Goal: Navigation & Orientation: Go to known website

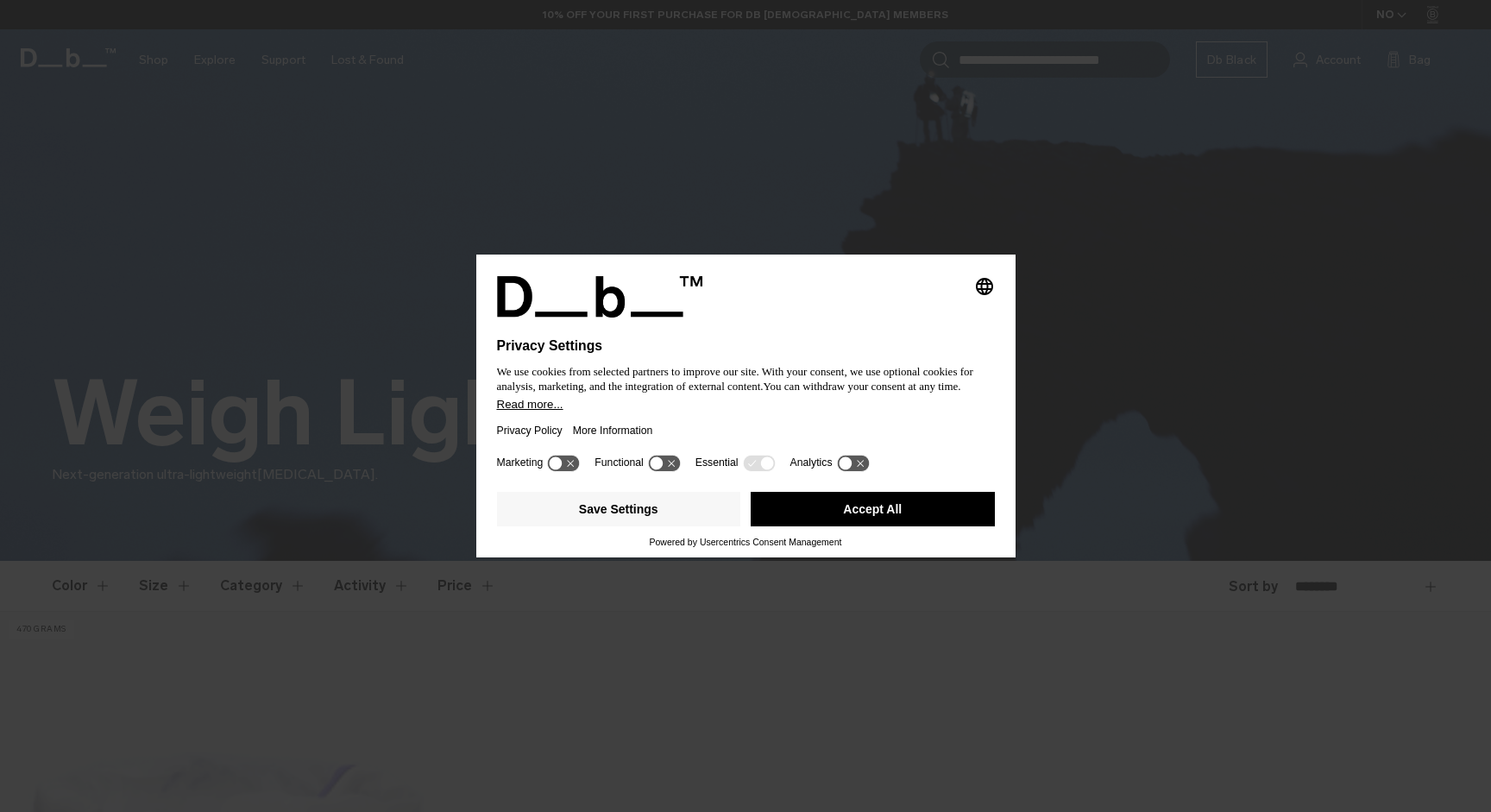
click at [900, 515] on button "Accept All" at bounding box center [874, 509] width 245 height 34
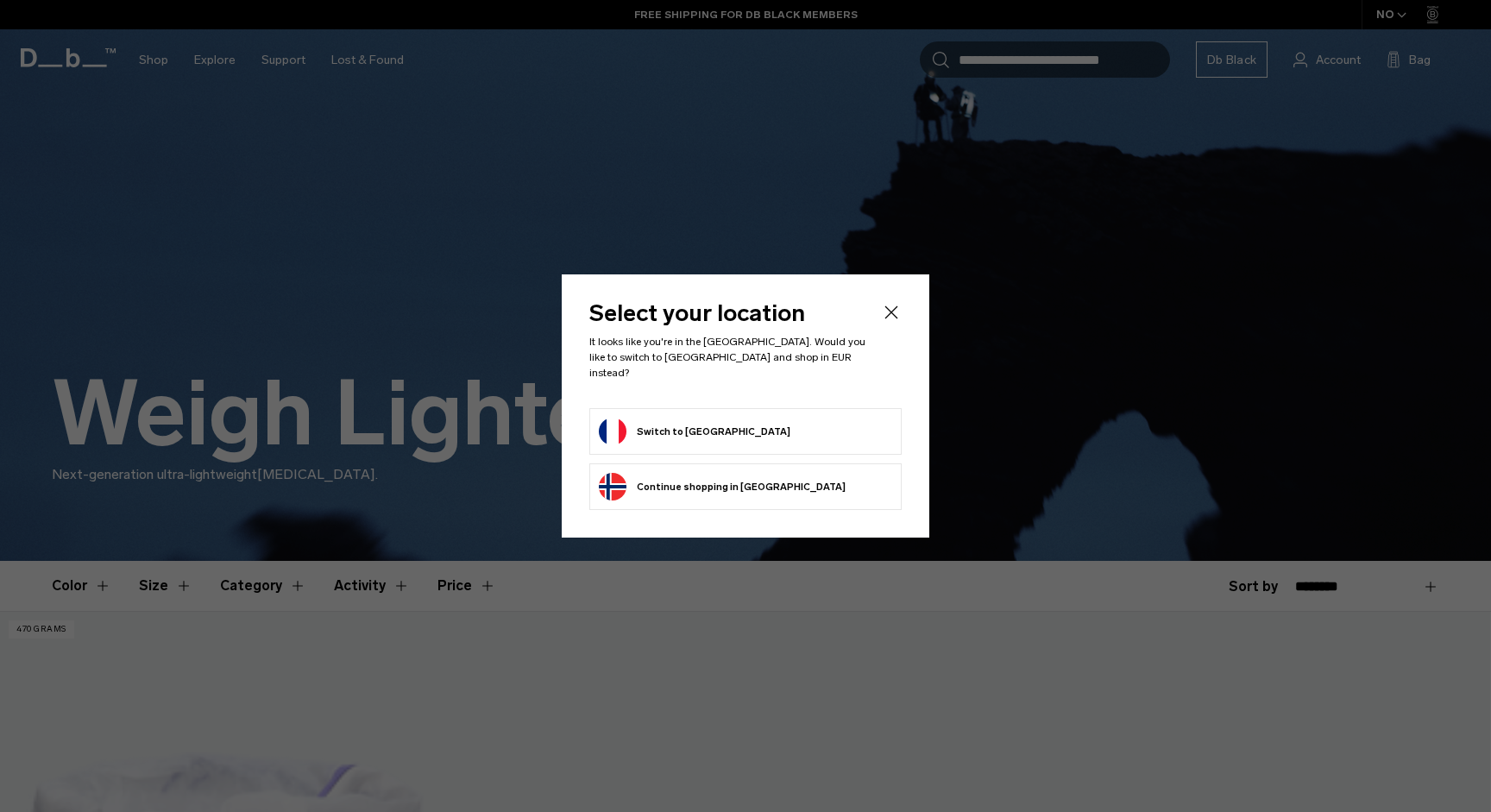
click at [636, 418] on button "Switch to [GEOGRAPHIC_DATA]" at bounding box center [695, 431] width 192 height 27
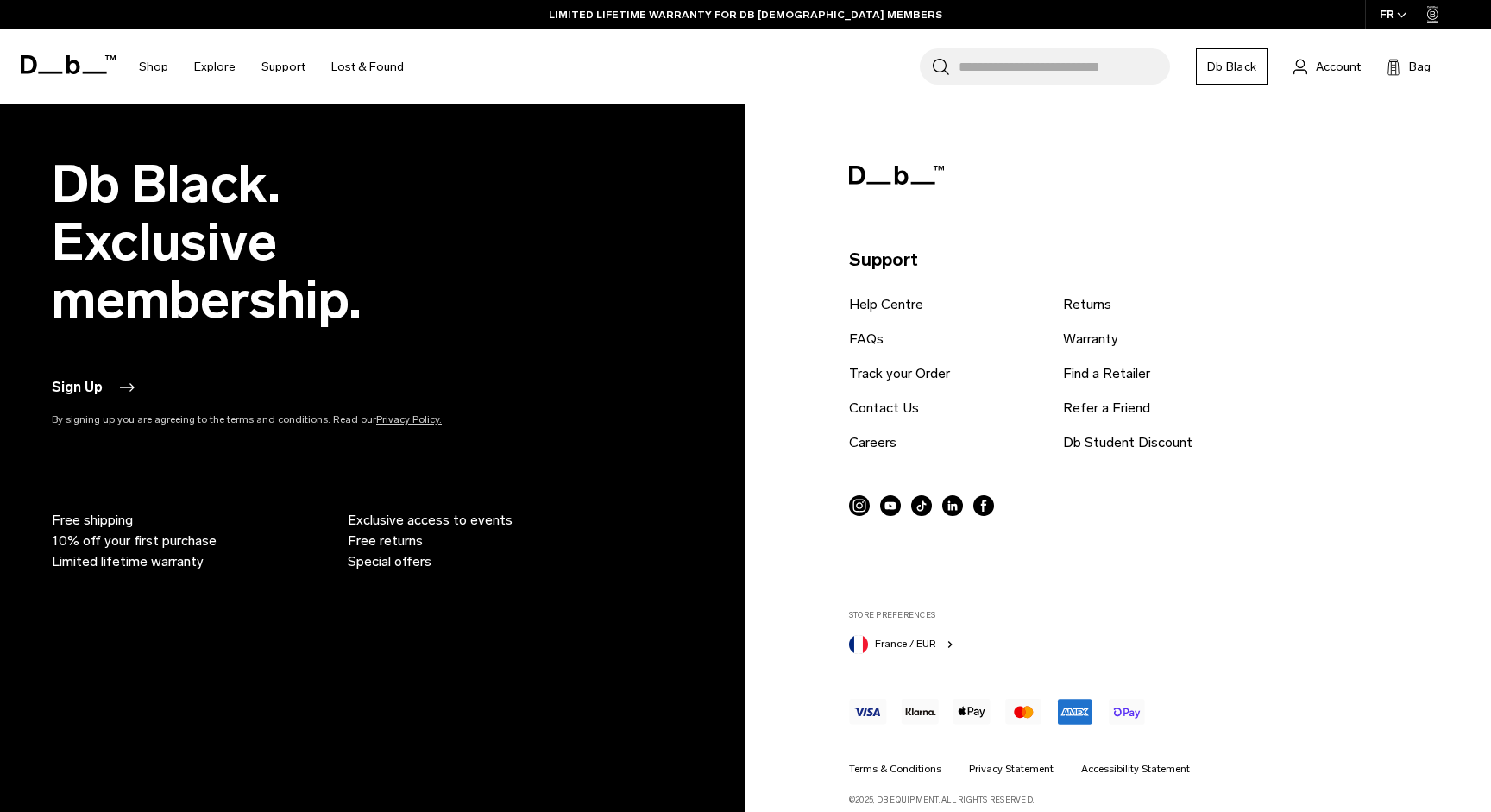
scroll to position [2216, 0]
